Goal: Task Accomplishment & Management: Manage account settings

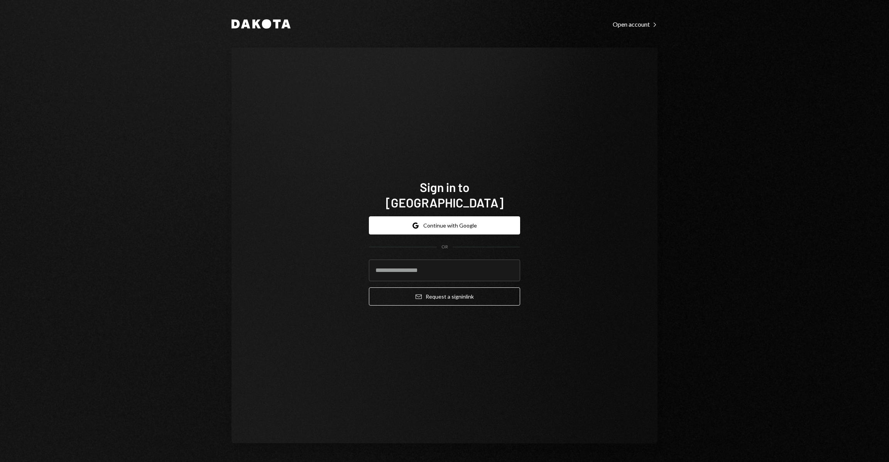
click at [413, 228] on form "Google Continue with Google OR Email Request a sign in link" at bounding box center [444, 260] width 151 height 89
click at [413, 224] on button "Google Continue with Google" at bounding box center [444, 225] width 151 height 18
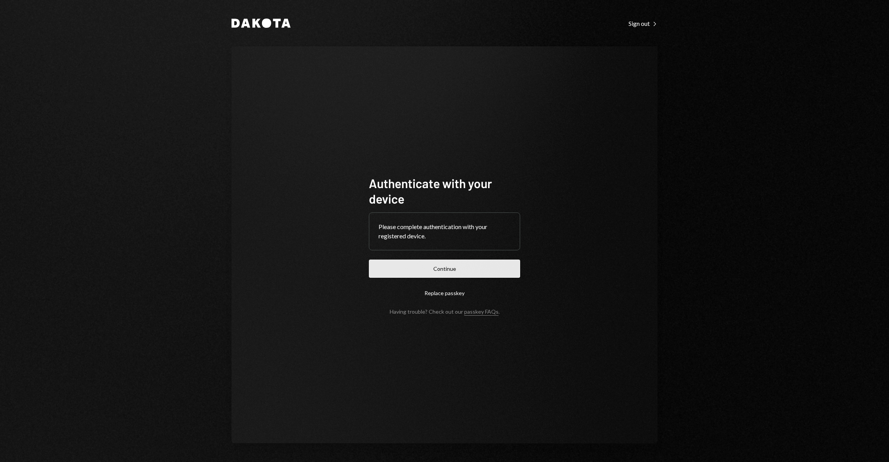
click at [450, 273] on button "Continue" at bounding box center [444, 268] width 151 height 18
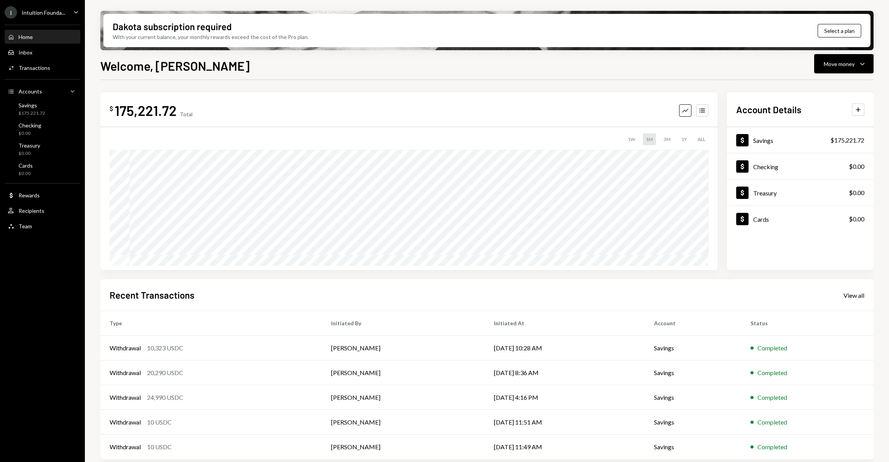
click at [71, 6] on div "I Intuition Founda... Caret Down" at bounding box center [42, 12] width 85 height 12
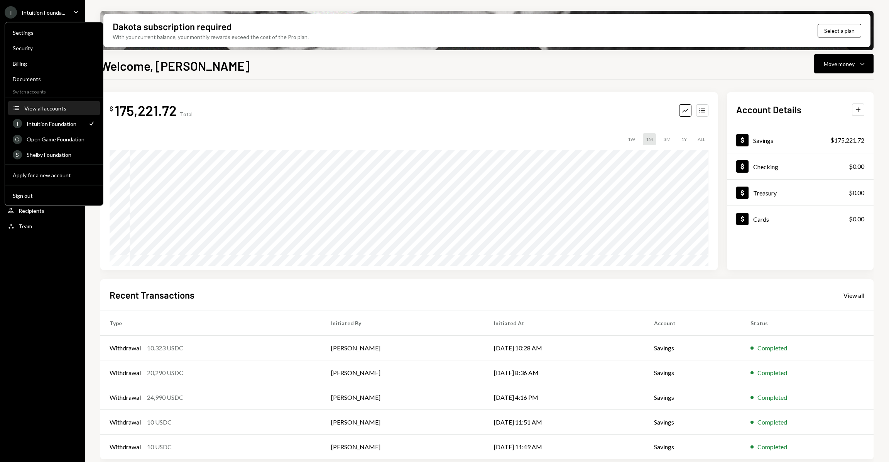
click at [58, 110] on div "View all accounts" at bounding box center [59, 108] width 71 height 7
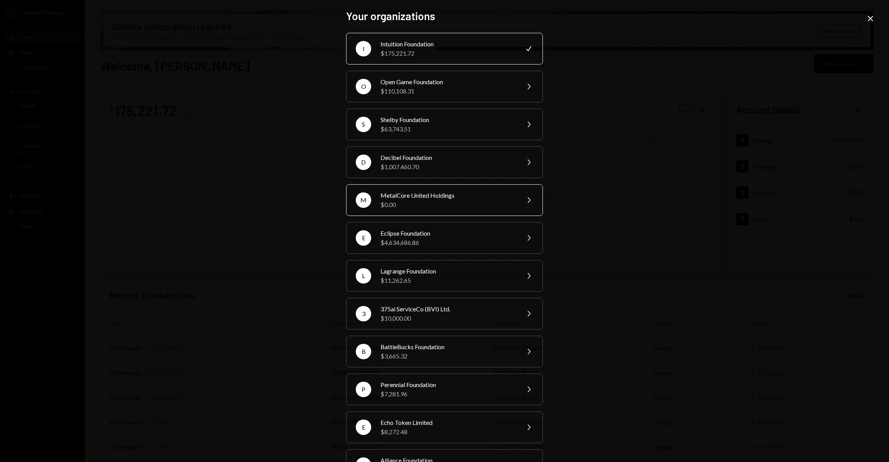
click at [421, 202] on div "$0.00" at bounding box center [448, 204] width 134 height 9
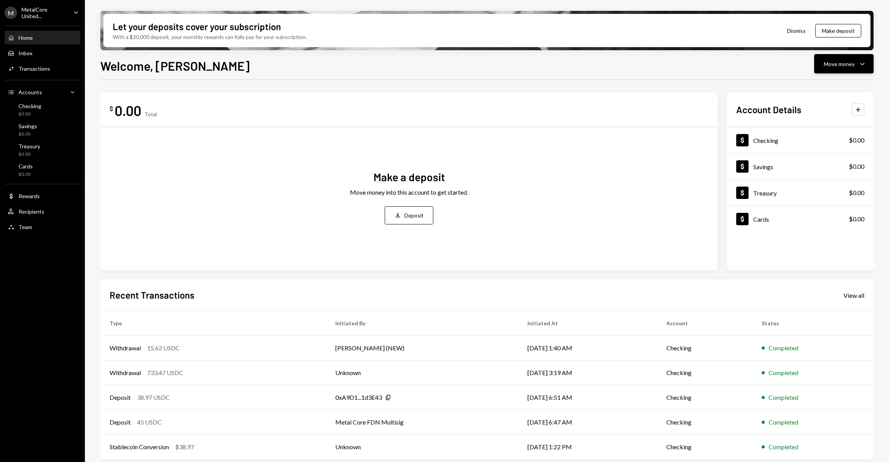
click at [861, 62] on icon "Caret Down" at bounding box center [862, 63] width 9 height 9
click at [841, 24] on button "Make deposit" at bounding box center [839, 31] width 46 height 14
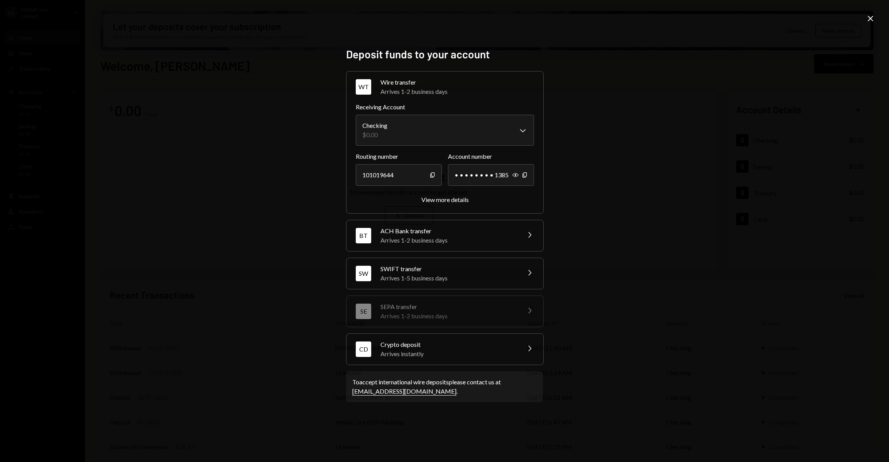
click at [427, 352] on div "Arrives instantly" at bounding box center [448, 353] width 135 height 9
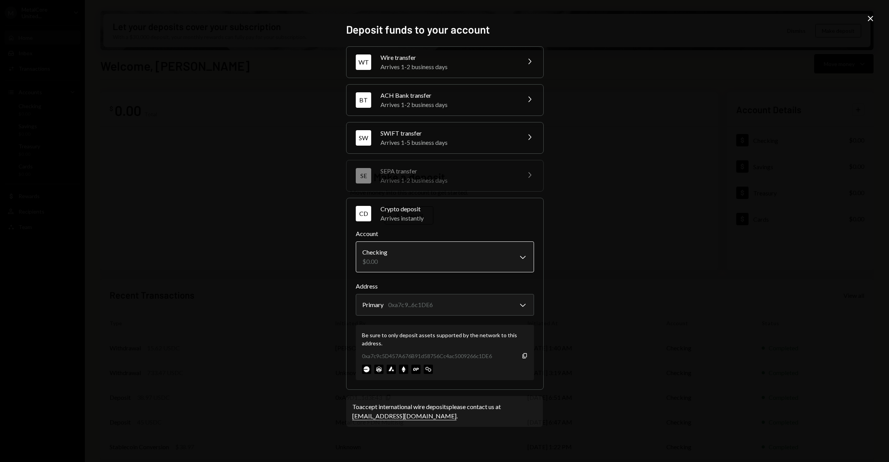
click at [423, 264] on body "M MetalCore United... Caret Down Home Home Inbox Inbox Activities Transactions …" at bounding box center [444, 231] width 889 height 462
click at [423, 308] on body "M MetalCore United... Caret Down Home Home Inbox Inbox Activities Transactions …" at bounding box center [444, 231] width 889 height 462
click at [528, 306] on body "M MetalCore United... Caret Down Home Home Inbox Inbox Activities Transactions …" at bounding box center [444, 231] width 889 height 462
click at [526, 359] on div "0xa7c9c5D457A676B91d58756Cc4ac5009266c1DE6 Copy" at bounding box center [445, 356] width 166 height 8
click at [523, 356] on icon "Copy" at bounding box center [525, 355] width 6 height 6
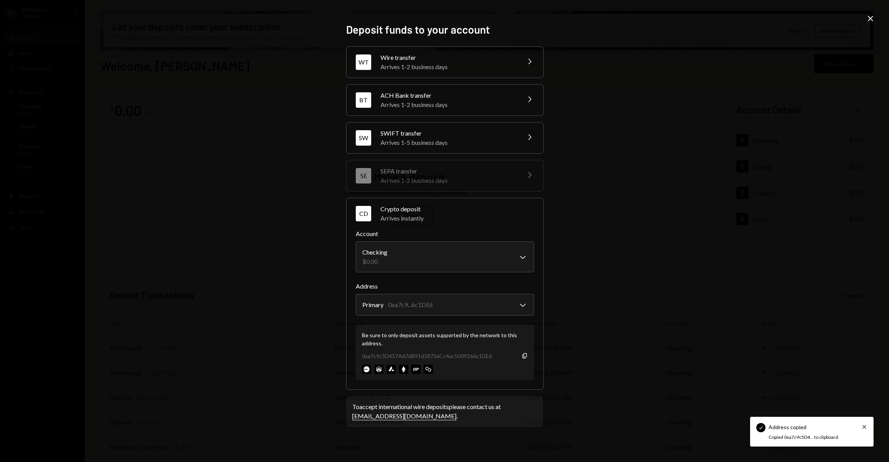
click at [636, 287] on div "**********" at bounding box center [444, 231] width 889 height 462
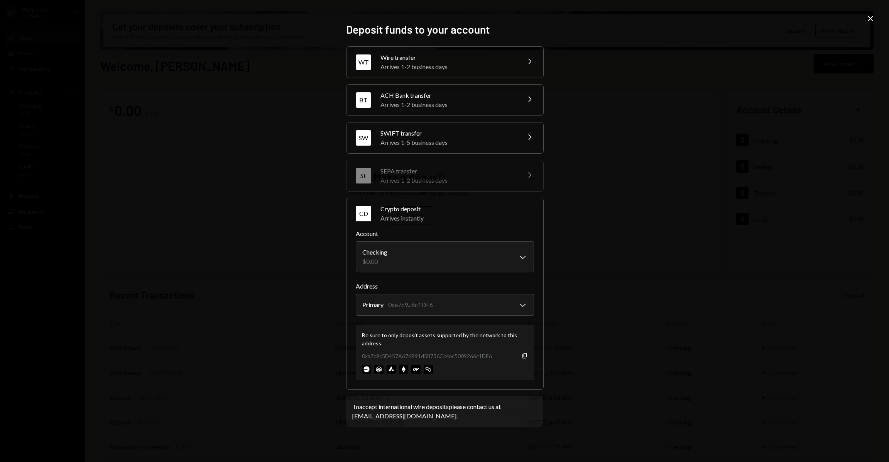
click at [870, 14] on icon "Close" at bounding box center [870, 18] width 9 height 9
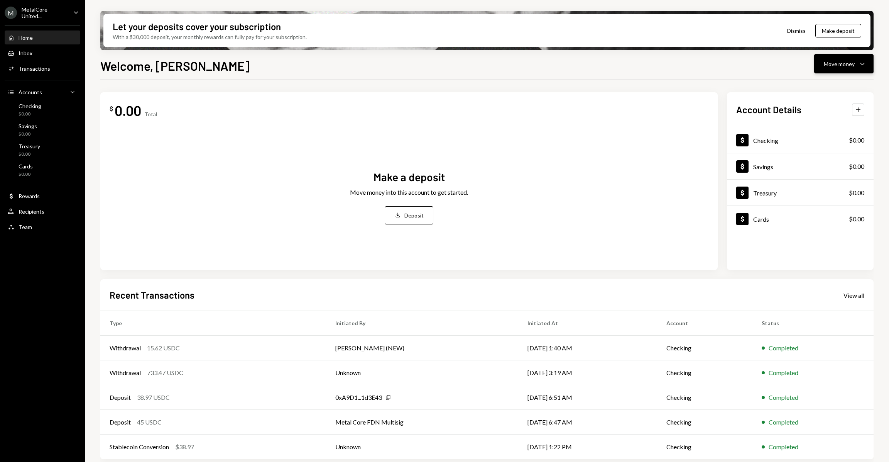
click at [858, 65] on icon "Caret Down" at bounding box center [862, 63] width 9 height 9
click at [640, 90] on div "$ 0.00 Total Make a deposit Move money into this account to get started. Deposi…" at bounding box center [487, 277] width 774 height 394
